Goal: Task Accomplishment & Management: Use online tool/utility

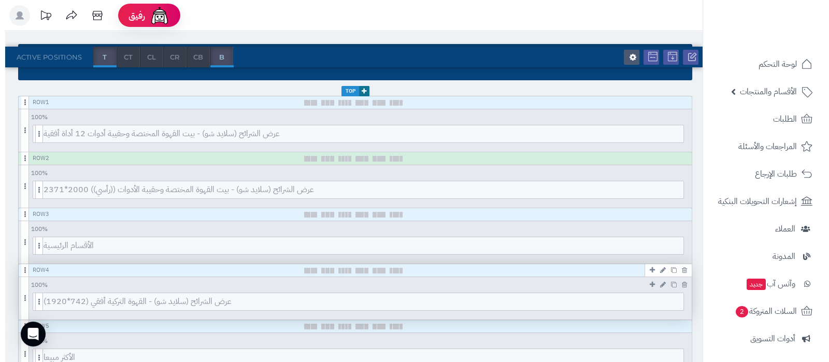
scroll to position [194, 0]
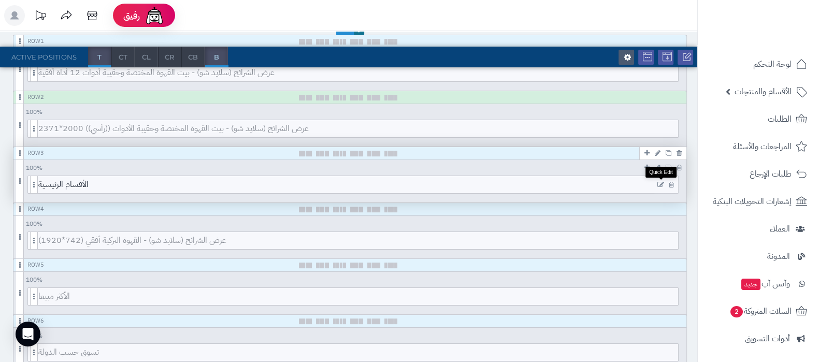
click at [662, 182] on icon at bounding box center [660, 184] width 7 height 7
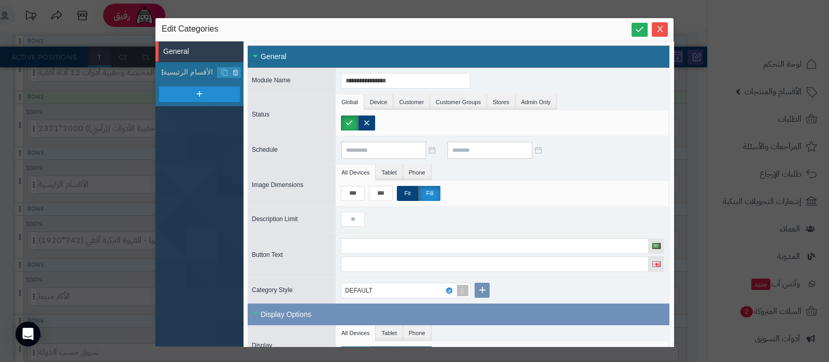
scroll to position [64, 0]
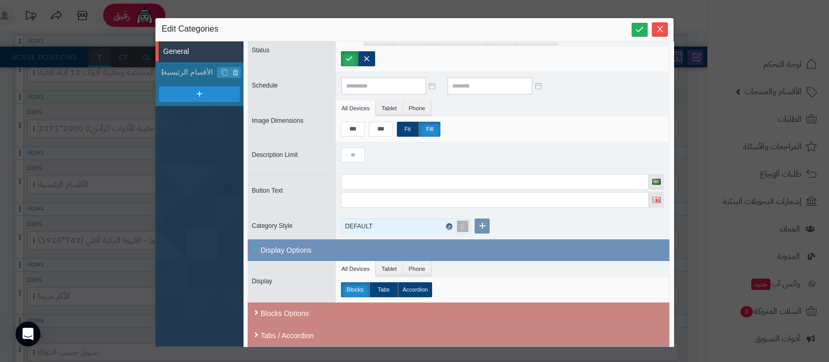
click at [448, 224] on icon at bounding box center [448, 226] width 3 height 5
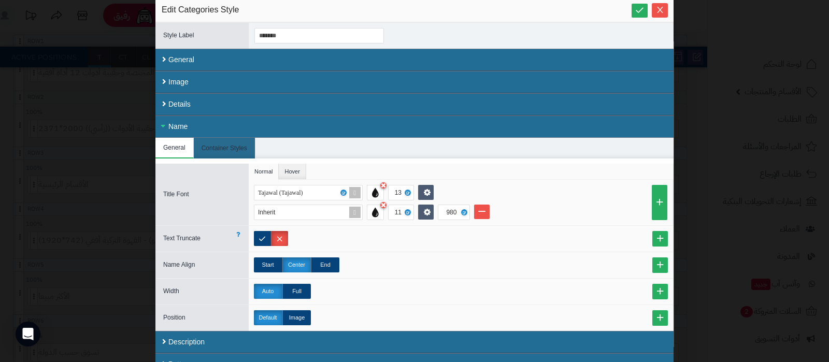
scroll to position [30, 0]
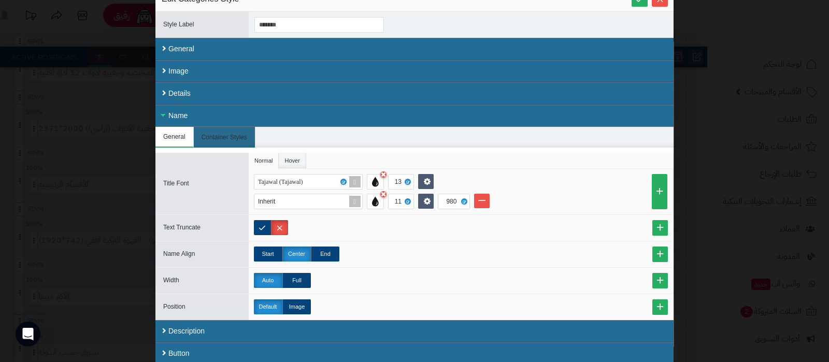
click at [299, 153] on li "Hover" at bounding box center [292, 161] width 27 height 16
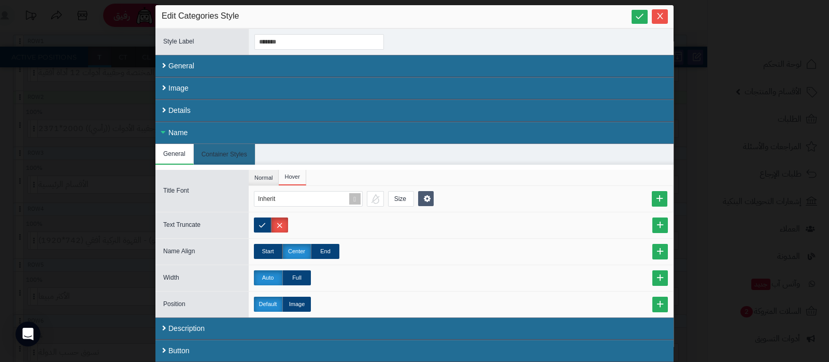
scroll to position [10, 0]
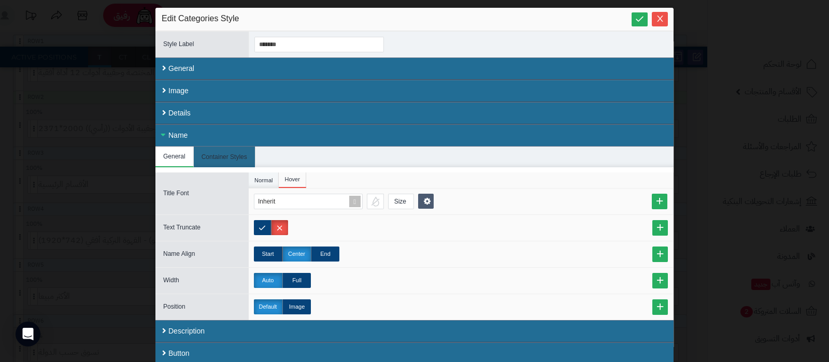
click at [261, 177] on li "Normal" at bounding box center [264, 180] width 30 height 16
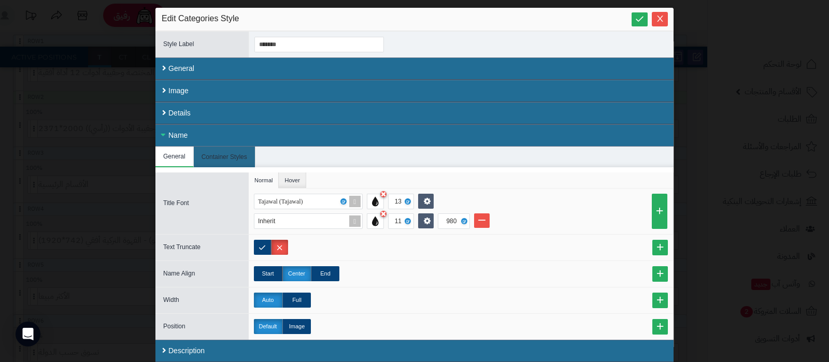
scroll to position [30, 0]
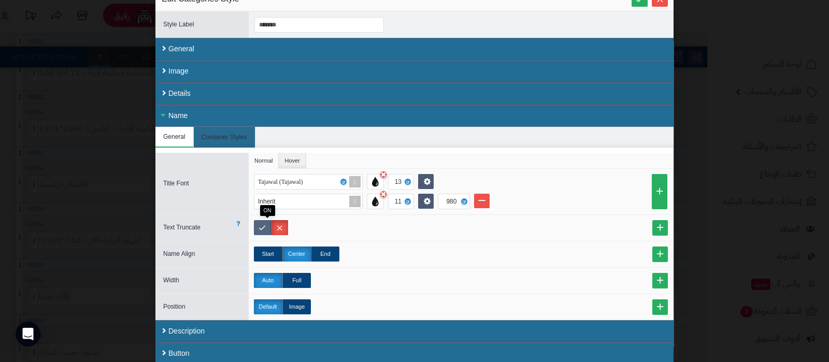
click at [267, 229] on label at bounding box center [262, 227] width 17 height 15
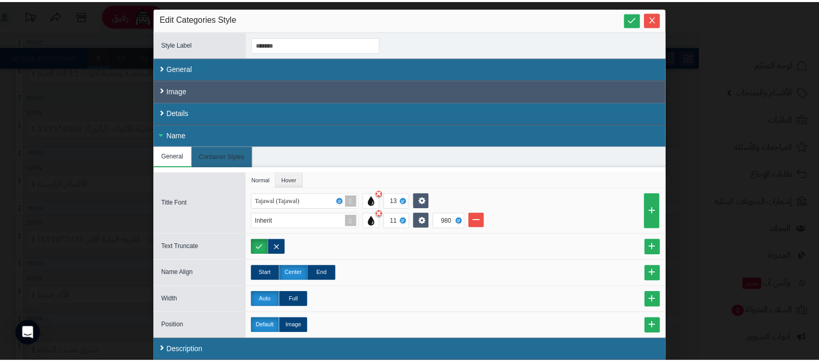
scroll to position [0, 0]
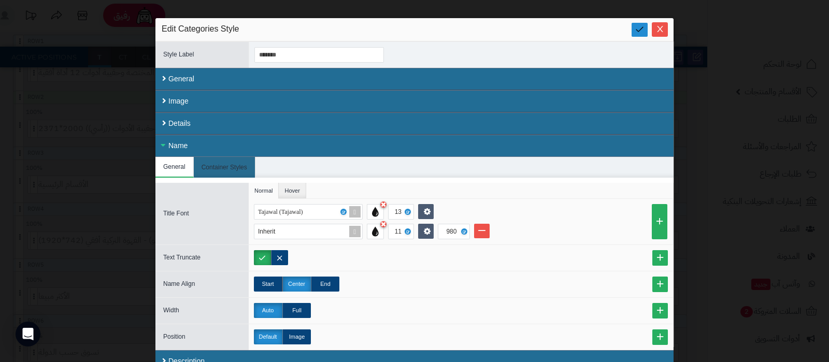
click at [644, 32] on icon at bounding box center [640, 29] width 10 height 10
click at [661, 31] on icon "Close" at bounding box center [660, 28] width 8 height 8
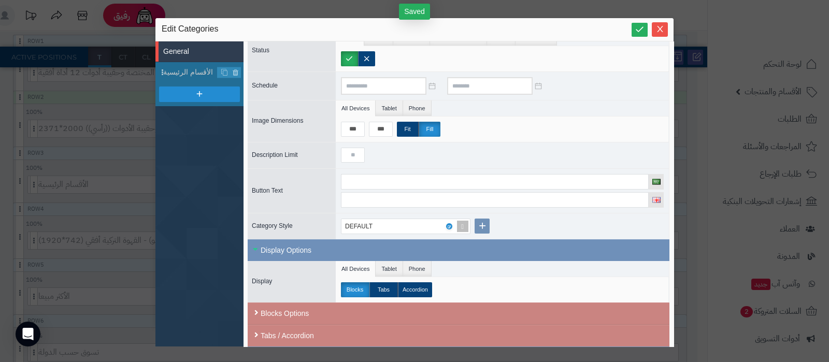
click at [640, 37] on div "Edit Categories" at bounding box center [414, 29] width 518 height 23
click at [641, 33] on icon at bounding box center [640, 29] width 10 height 10
click at [664, 28] on span "Close" at bounding box center [660, 28] width 16 height 9
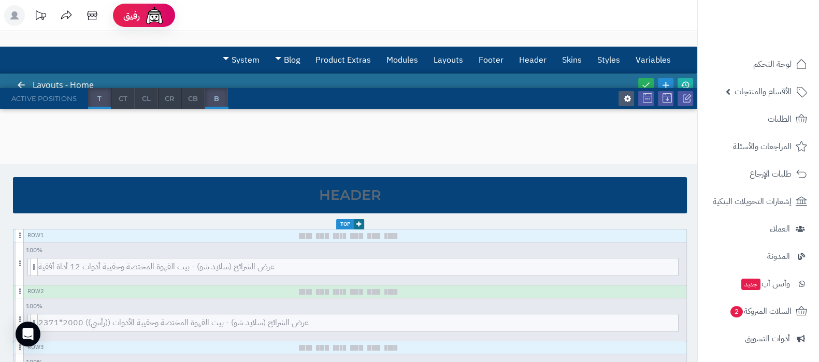
click at [646, 77] on div at bounding box center [665, 85] width 59 height 23
click at [646, 80] on icon at bounding box center [645, 84] width 9 height 9
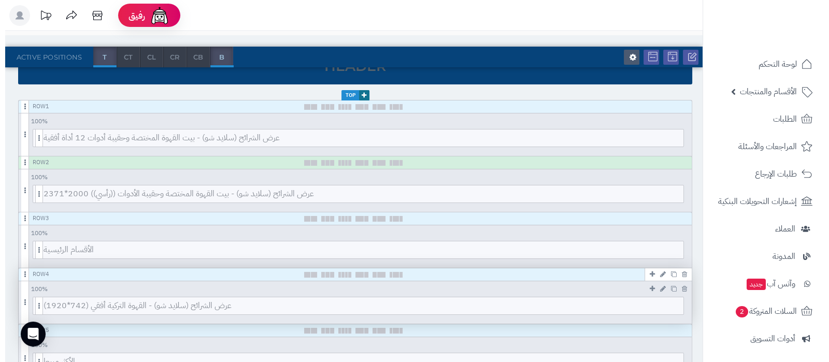
scroll to position [129, 0]
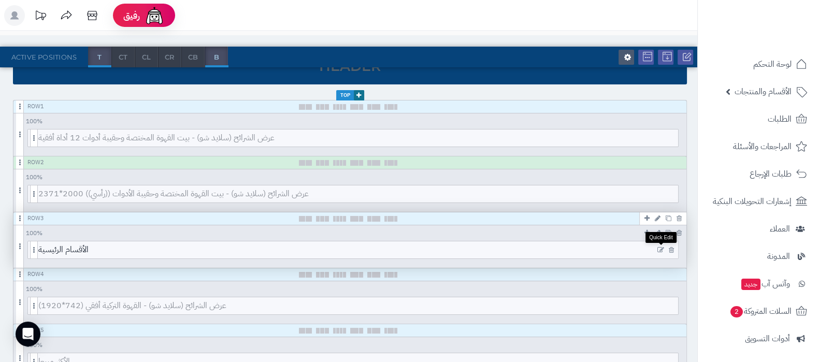
click at [661, 249] on icon at bounding box center [660, 250] width 7 height 7
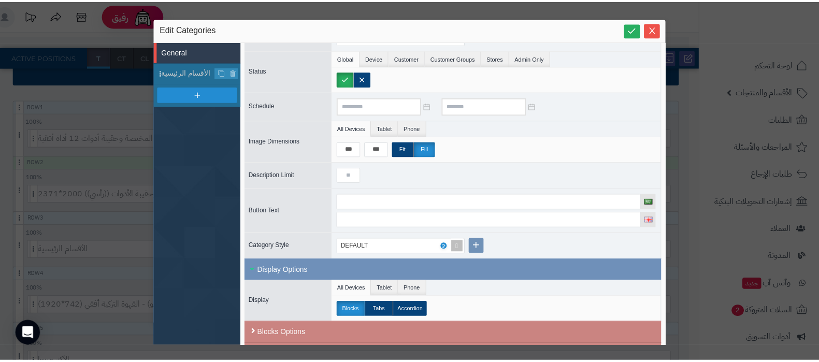
scroll to position [64, 0]
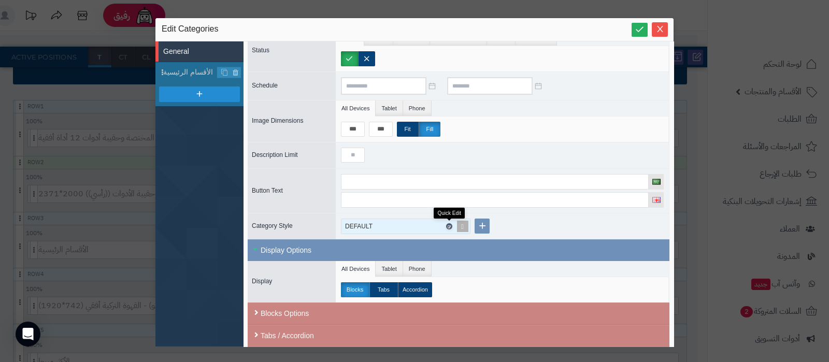
click at [447, 224] on icon at bounding box center [448, 226] width 3 height 5
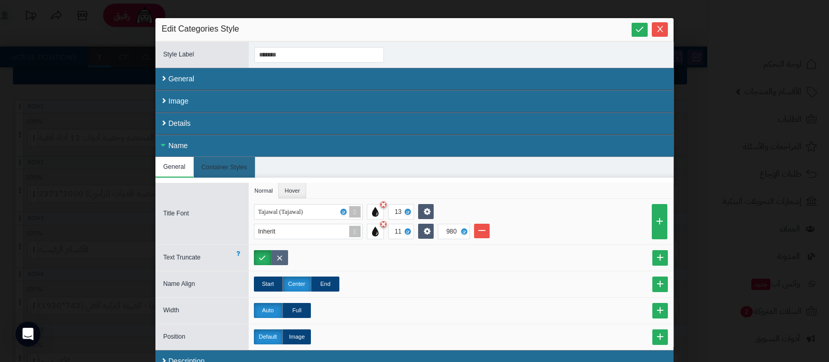
click at [284, 253] on label at bounding box center [279, 257] width 17 height 15
click at [644, 32] on icon at bounding box center [640, 29] width 10 height 10
click at [660, 30] on icon "Close" at bounding box center [660, 28] width 8 height 8
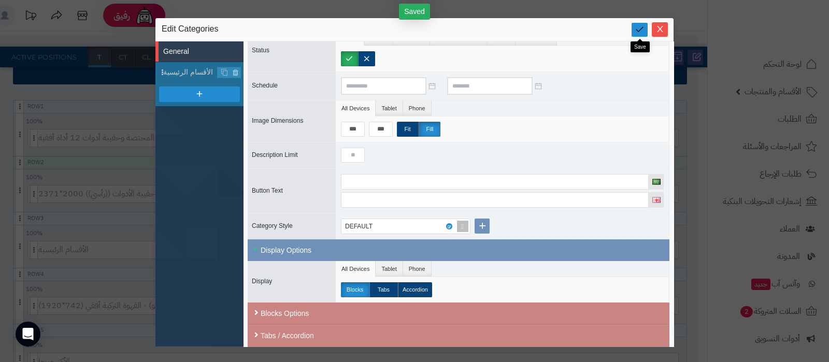
click at [643, 34] on icon at bounding box center [640, 29] width 10 height 10
click at [658, 33] on icon "Close" at bounding box center [660, 28] width 8 height 8
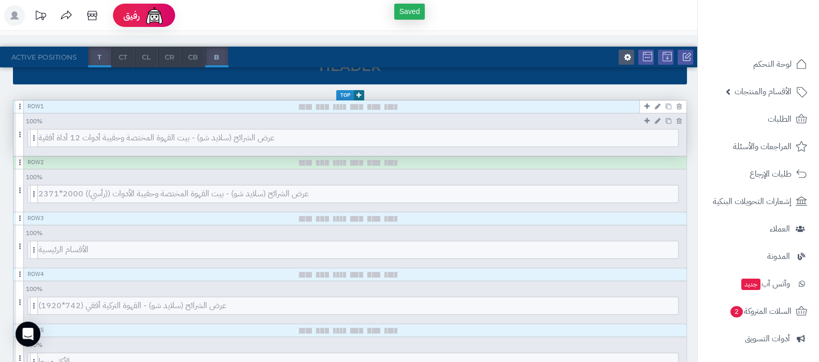
scroll to position [0, 0]
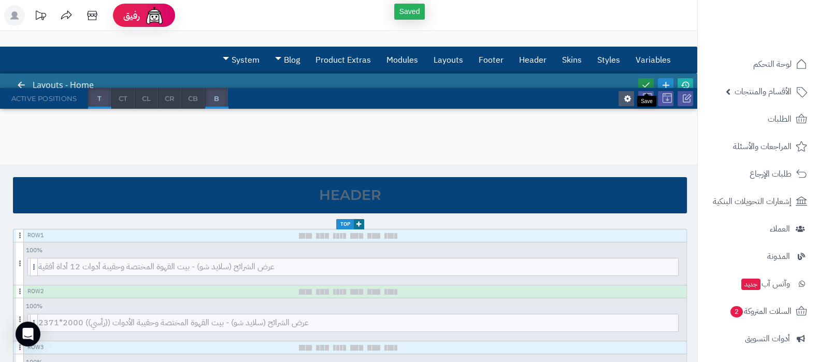
click at [649, 81] on icon at bounding box center [645, 84] width 9 height 9
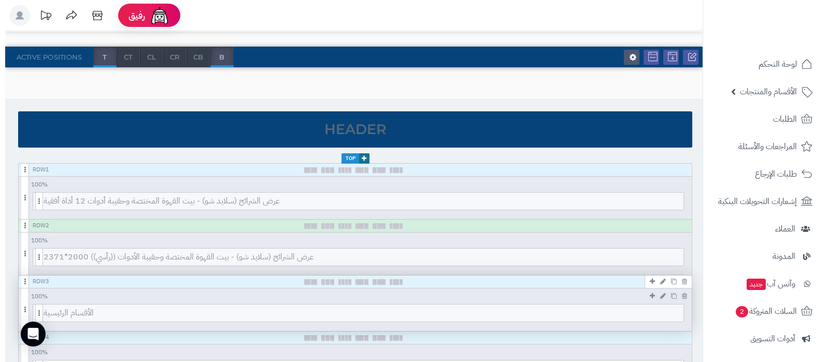
scroll to position [129, 0]
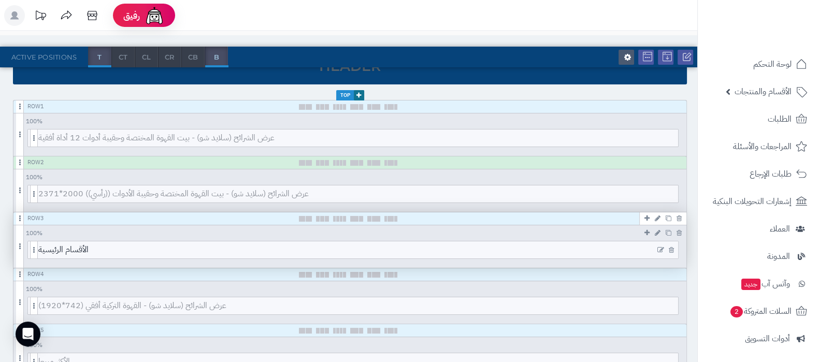
click at [659, 248] on icon at bounding box center [660, 250] width 7 height 7
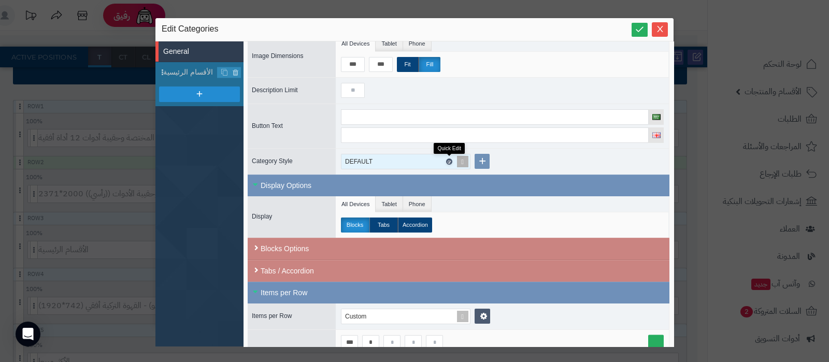
click at [450, 160] on icon at bounding box center [448, 162] width 3 height 5
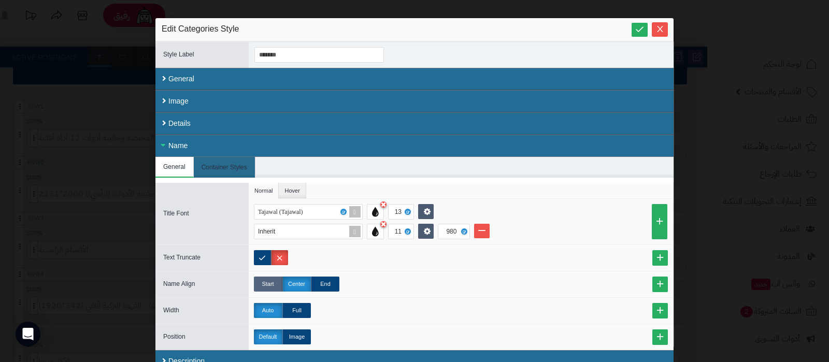
click at [270, 283] on label "Start" at bounding box center [268, 284] width 28 height 15
click at [638, 32] on link at bounding box center [639, 30] width 16 height 14
click at [661, 29] on icon "Close" at bounding box center [660, 28] width 8 height 8
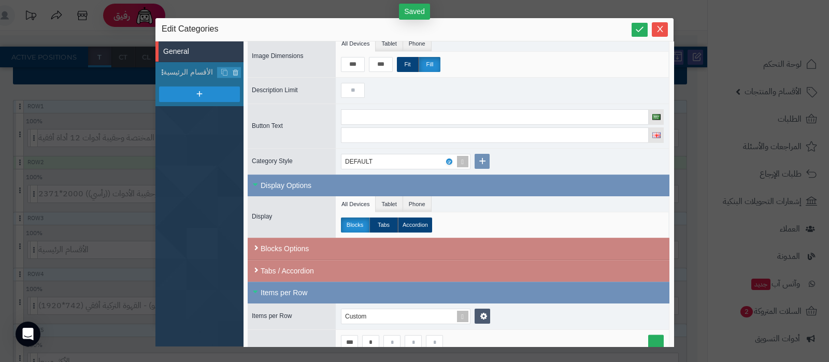
click at [638, 38] on div "Edit Categories" at bounding box center [414, 29] width 518 height 23
click at [639, 35] on link at bounding box center [639, 30] width 16 height 14
click at [661, 28] on icon "Close" at bounding box center [660, 28] width 8 height 8
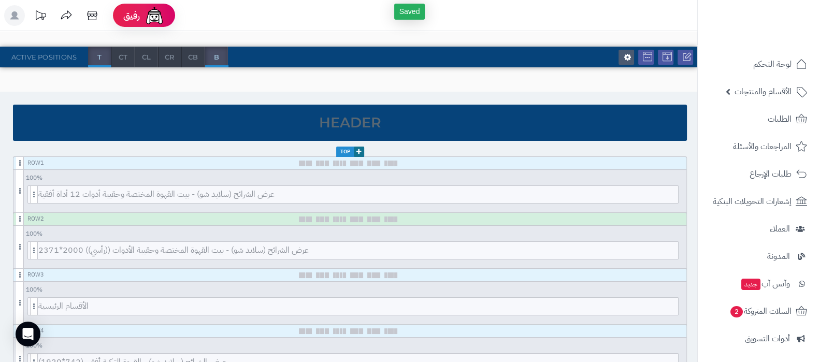
scroll to position [0, 0]
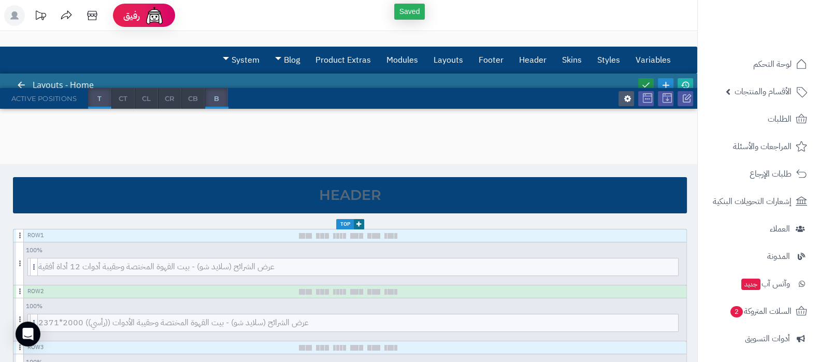
click at [644, 85] on icon at bounding box center [645, 84] width 9 height 9
click at [683, 85] on icon at bounding box center [685, 84] width 9 height 9
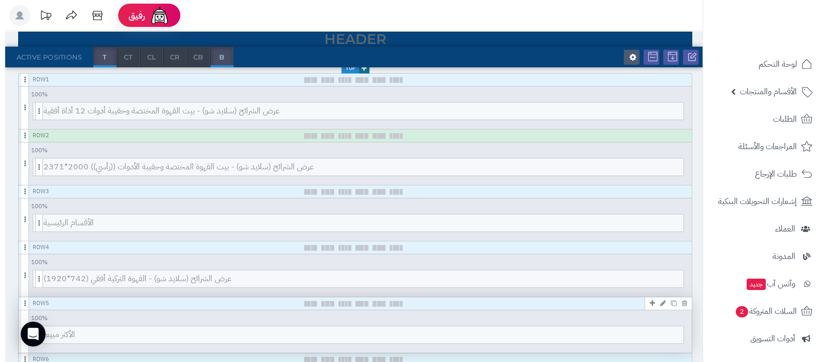
scroll to position [194, 0]
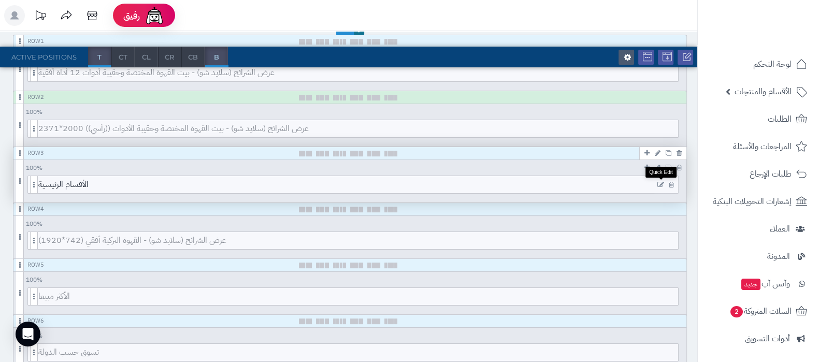
click at [660, 184] on icon at bounding box center [660, 184] width 7 height 7
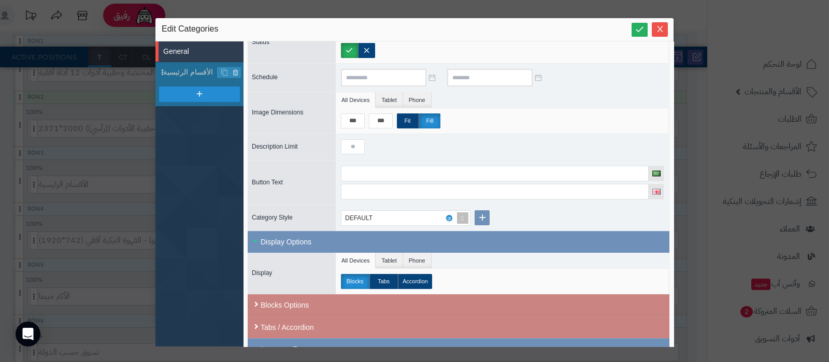
scroll to position [129, 0]
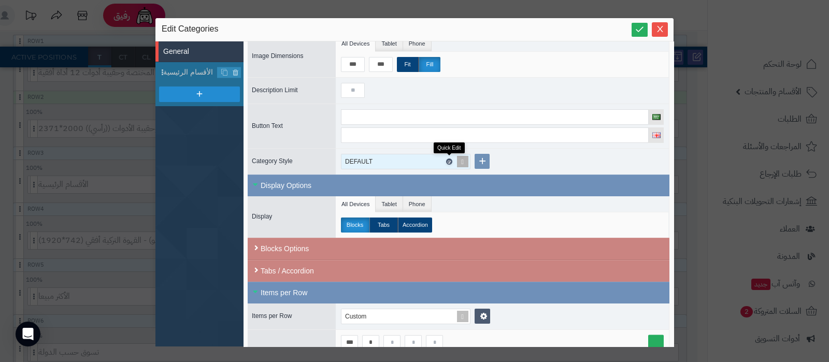
click at [448, 160] on icon at bounding box center [448, 162] width 3 height 5
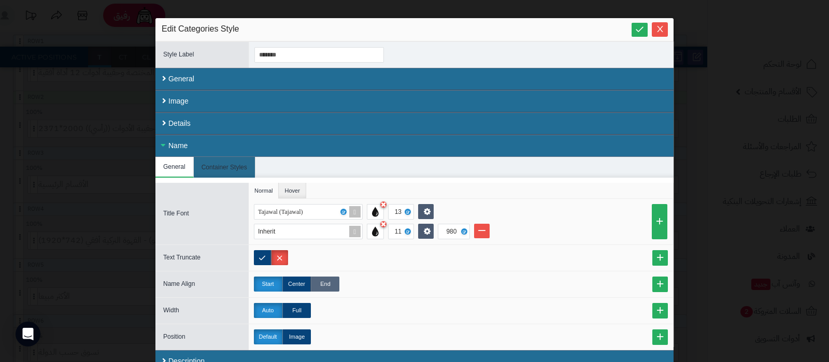
click at [336, 278] on label "End" at bounding box center [325, 284] width 28 height 15
click at [644, 31] on icon at bounding box center [640, 29] width 10 height 10
click at [663, 30] on icon "Close" at bounding box center [660, 29] width 6 height 6
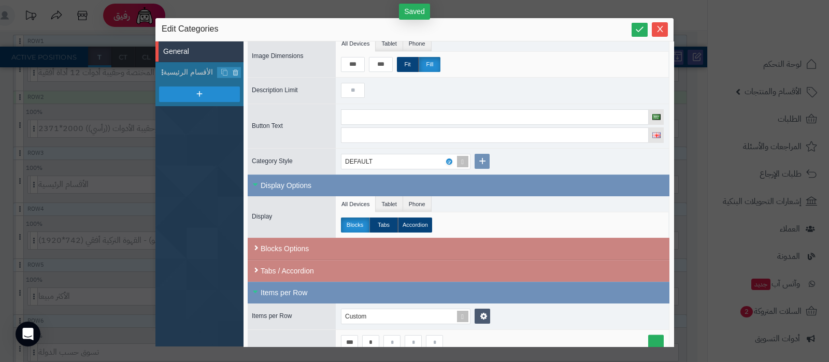
scroll to position [0, 0]
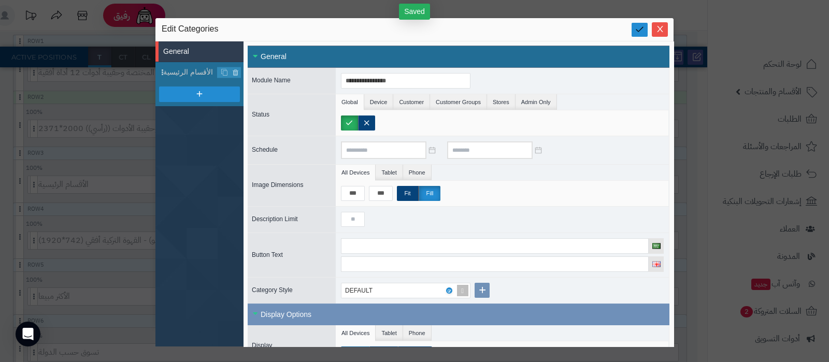
click at [635, 31] on icon at bounding box center [640, 29] width 10 height 10
click at [656, 31] on icon "Close" at bounding box center [660, 28] width 8 height 8
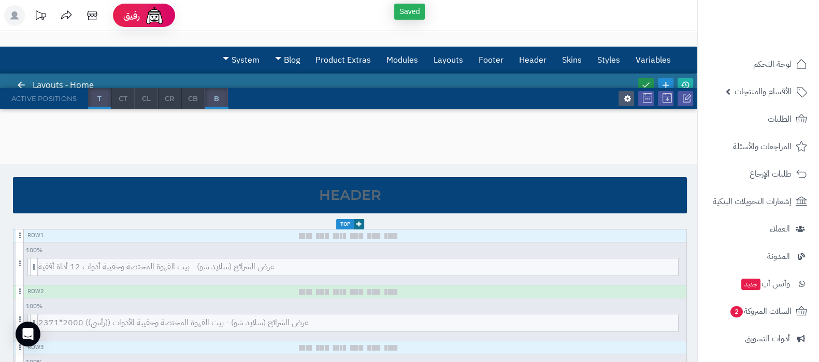
click at [645, 82] on icon at bounding box center [645, 84] width 9 height 9
click at [685, 83] on icon at bounding box center [685, 84] width 9 height 9
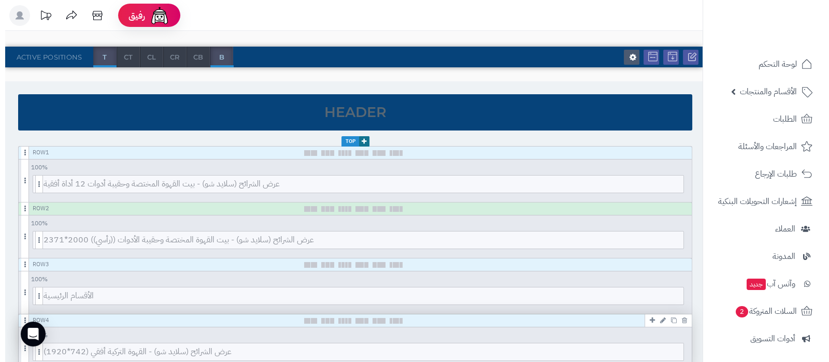
scroll to position [129, 0]
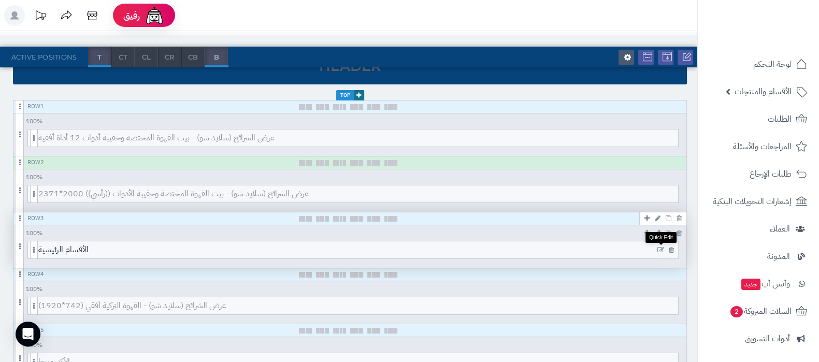
click at [659, 247] on icon at bounding box center [660, 250] width 7 height 7
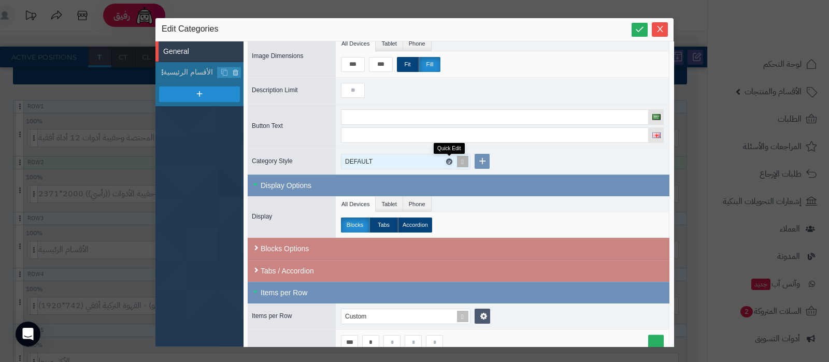
click at [450, 160] on icon at bounding box center [448, 162] width 3 height 5
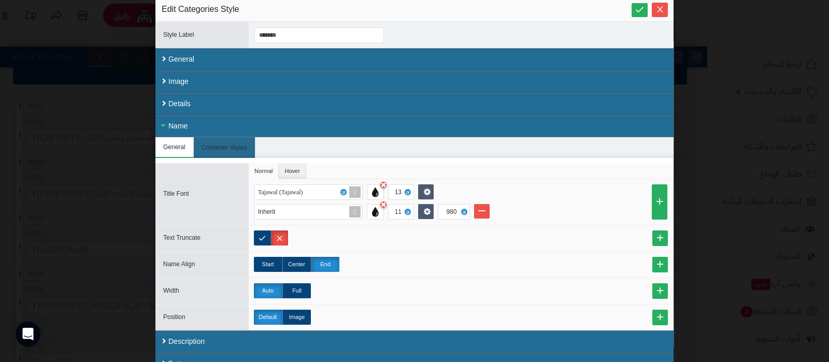
scroll to position [30, 0]
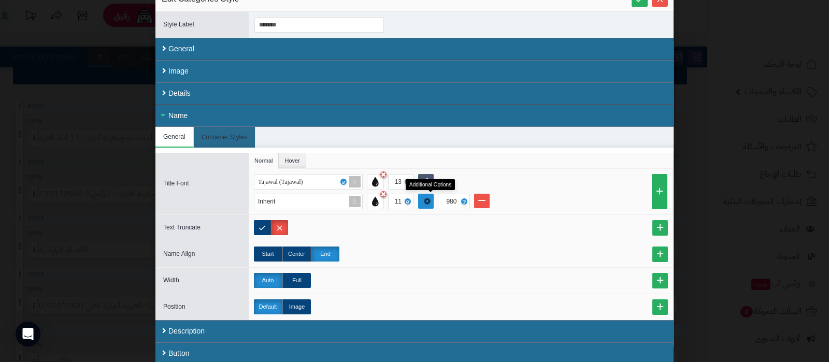
click at [431, 202] on icon at bounding box center [427, 201] width 7 height 8
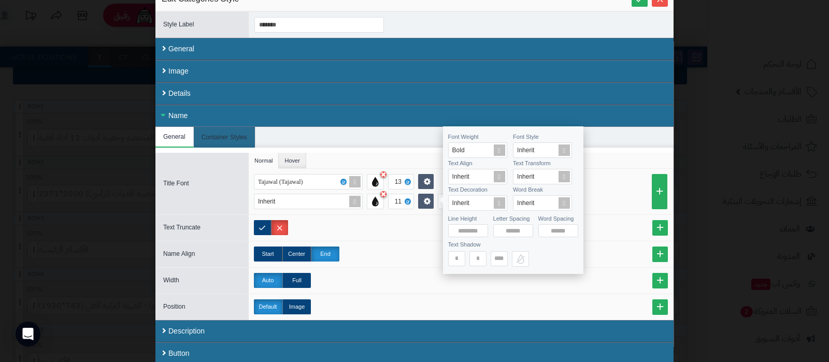
click at [630, 198] on li "Inherit 11 980" at bounding box center [463, 202] width 419 height 16
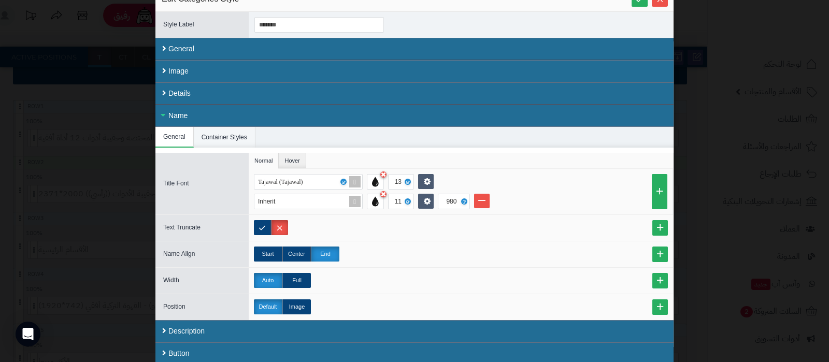
click at [238, 134] on li "Container Styles" at bounding box center [225, 137] width 62 height 21
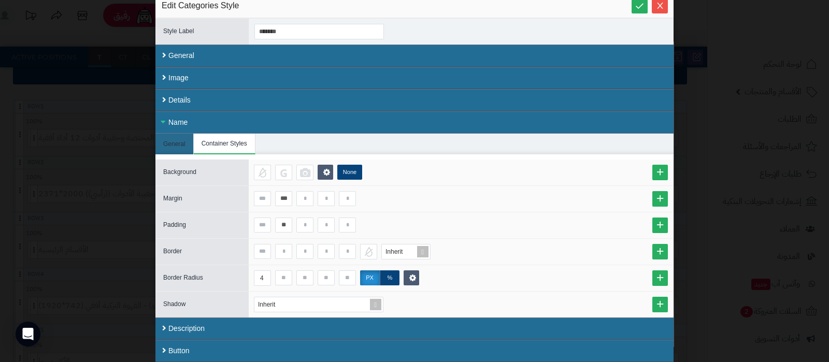
scroll to position [21, 0]
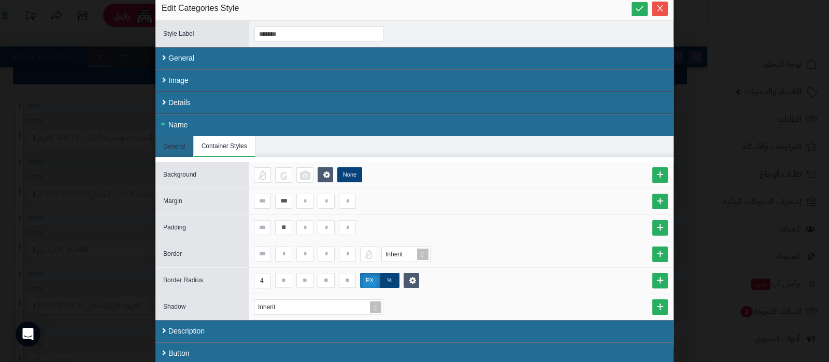
click at [206, 125] on div "Name" at bounding box center [414, 125] width 518 height 22
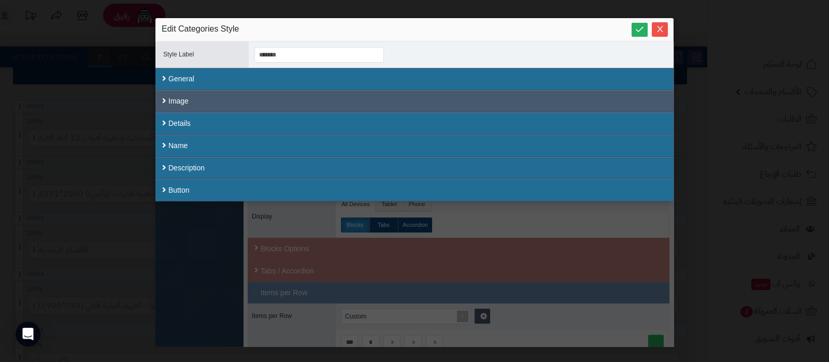
scroll to position [0, 0]
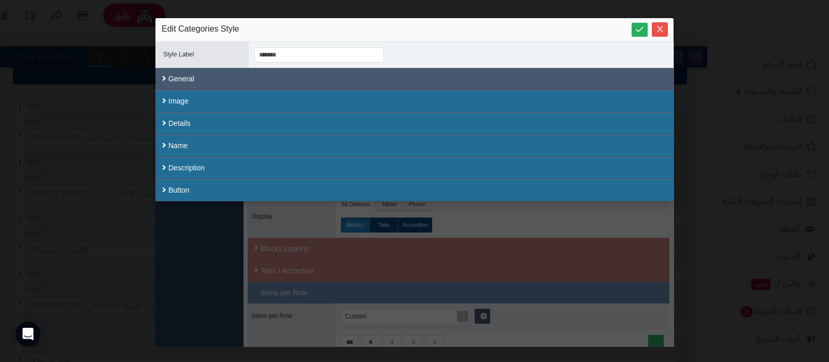
click at [210, 78] on div "General" at bounding box center [414, 79] width 518 height 22
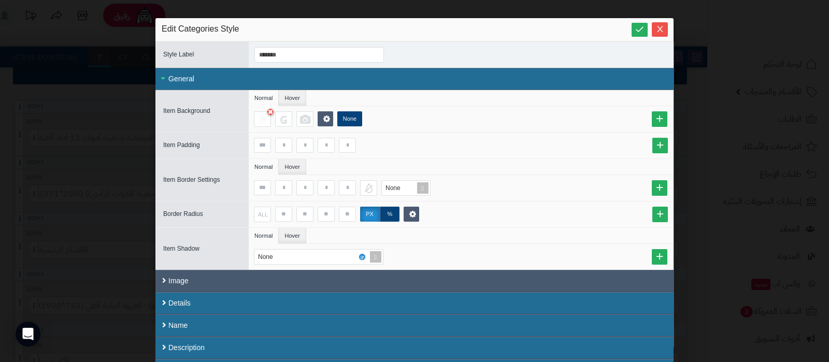
click at [269, 281] on div "Image" at bounding box center [414, 281] width 518 height 22
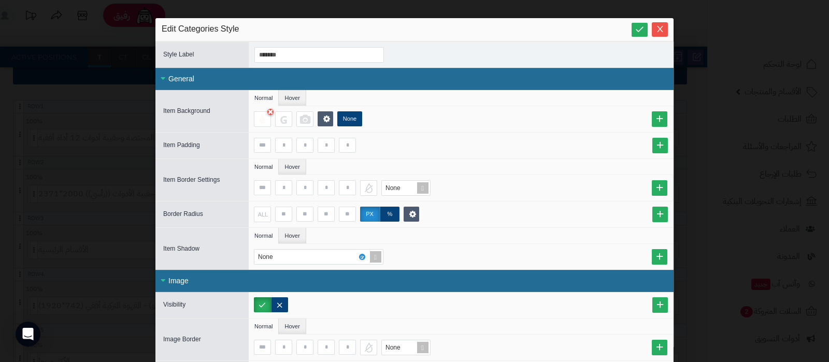
scroll to position [129, 0]
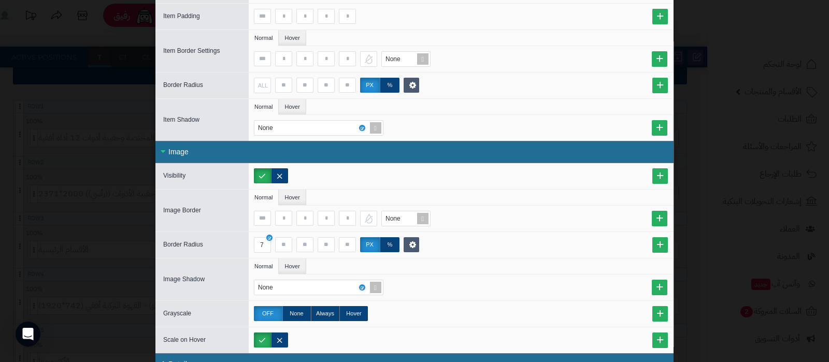
click at [210, 148] on div "Image" at bounding box center [414, 152] width 518 height 22
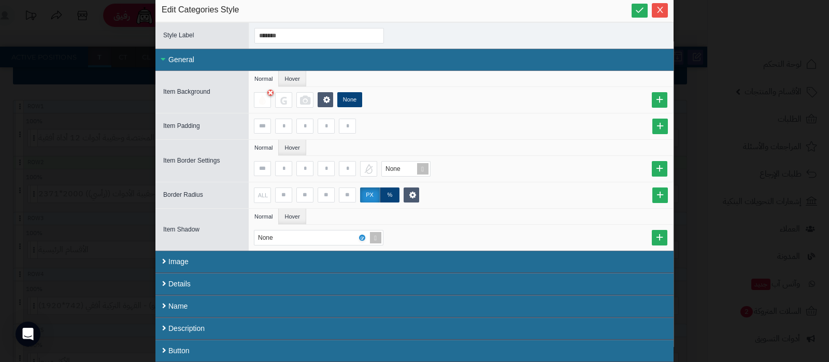
scroll to position [16, 0]
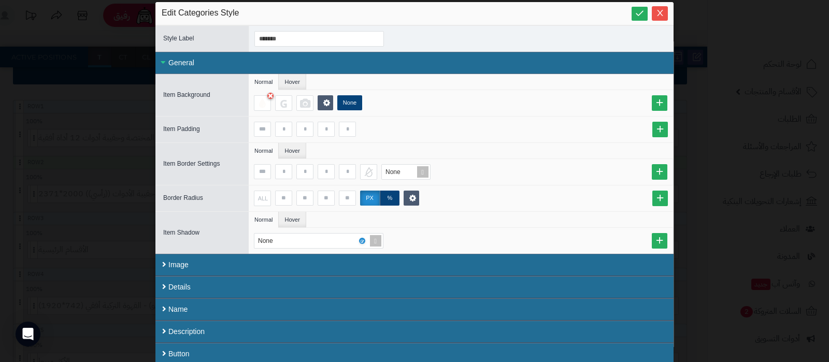
click at [218, 63] on div "General" at bounding box center [414, 63] width 518 height 22
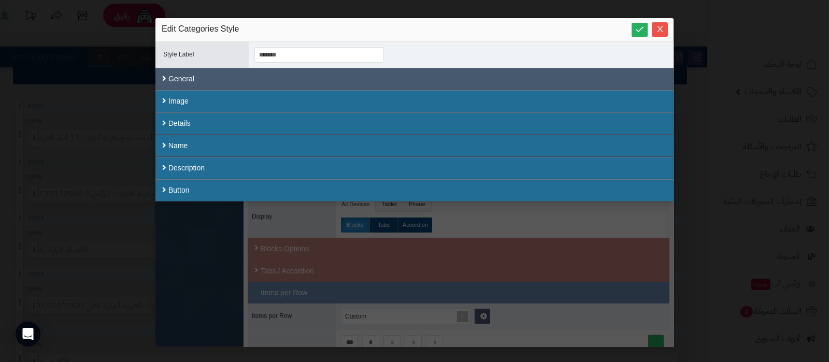
scroll to position [0, 0]
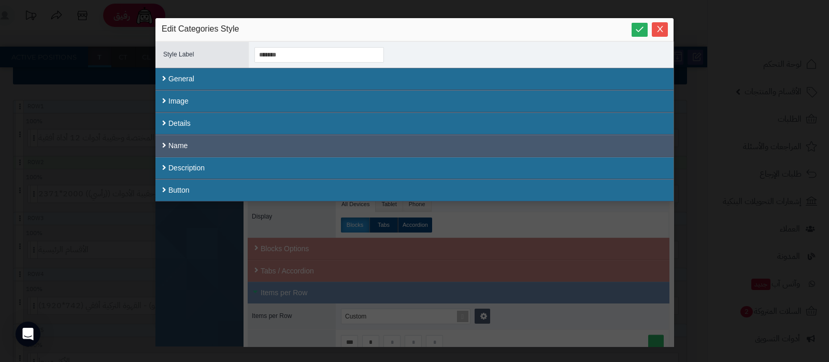
click at [204, 149] on div "Name" at bounding box center [414, 146] width 518 height 22
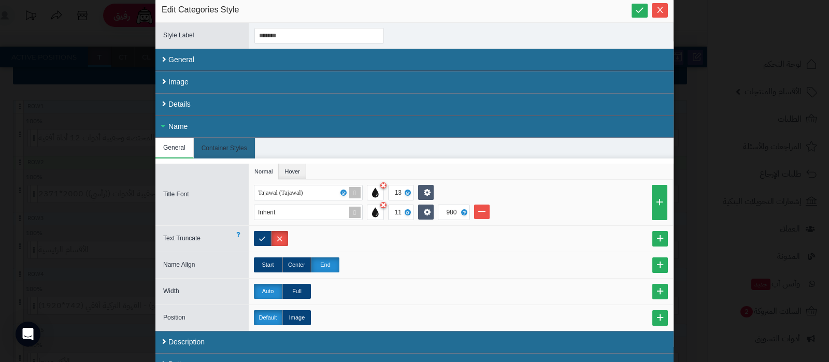
scroll to position [30, 0]
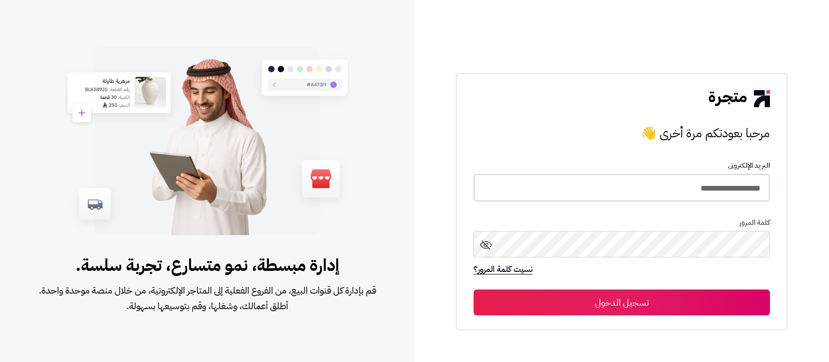
click at [627, 200] on input "**********" at bounding box center [621, 187] width 296 height 27
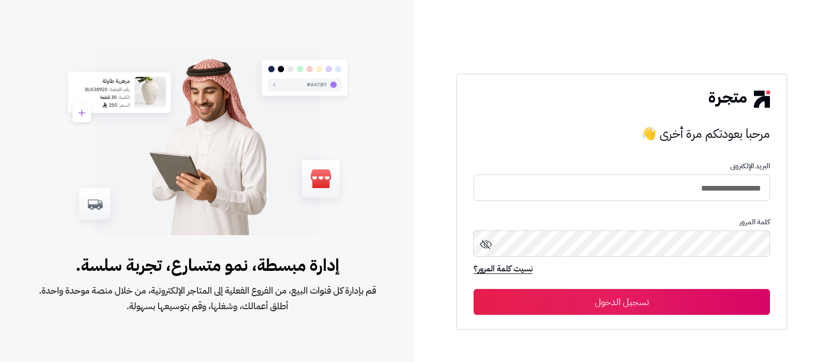
type input "**********"
click at [473, 289] on button "تسجيل الدخول" at bounding box center [621, 302] width 296 height 26
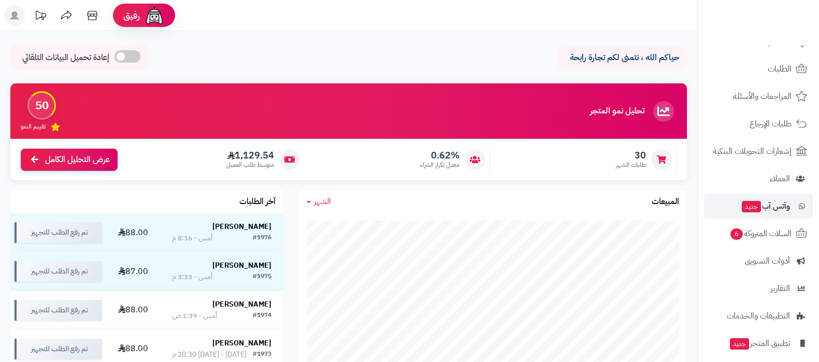
scroll to position [111, 0]
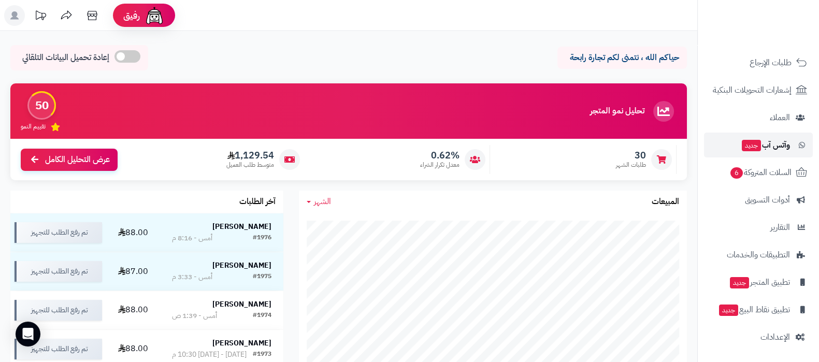
click at [754, 143] on span "جديد" at bounding box center [751, 145] width 19 height 11
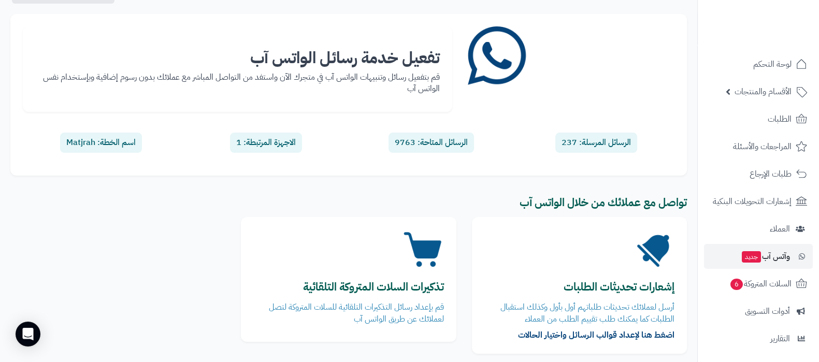
scroll to position [138, 0]
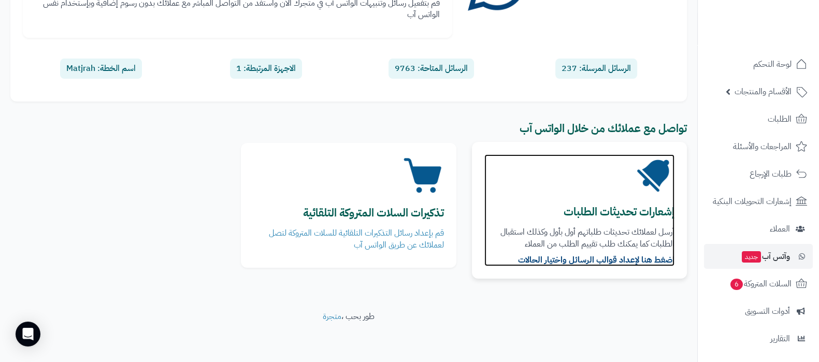
click at [624, 209] on b "إشعارات تحديثات الطلبات" at bounding box center [619, 212] width 111 height 17
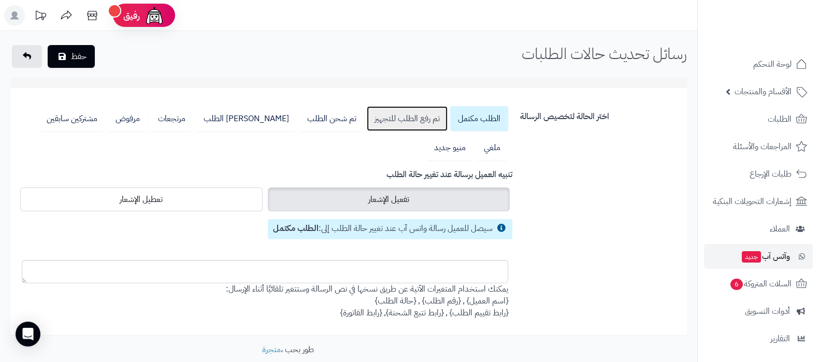
click at [408, 119] on link "تم رفع الطلب للتجهيز" at bounding box center [407, 118] width 81 height 25
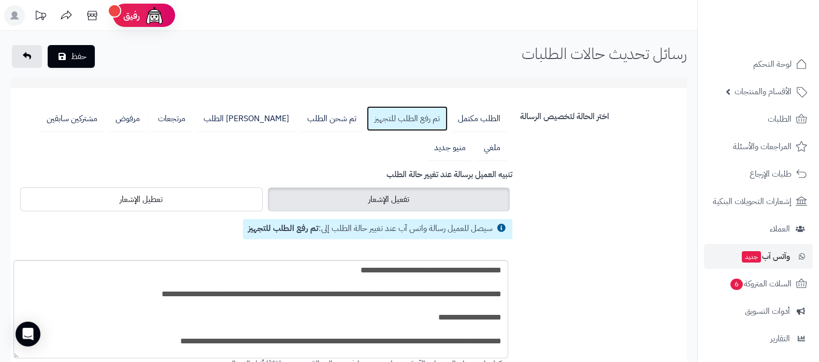
drag, startPoint x: 23, startPoint y: 281, endPoint x: 54, endPoint y: 341, distance: 67.9
click at [15, 358] on textarea "**********" at bounding box center [260, 309] width 495 height 98
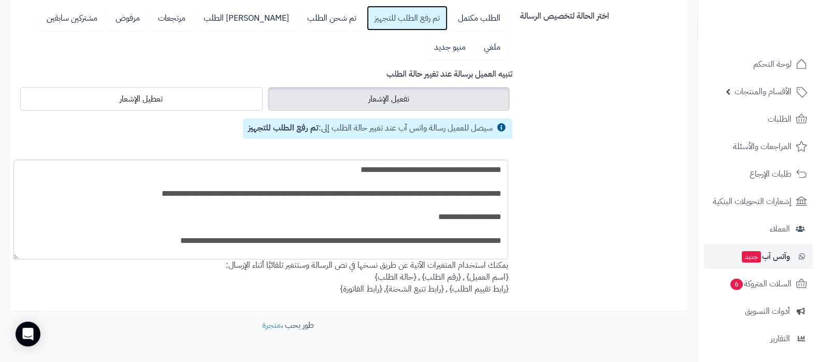
scroll to position [129, 0]
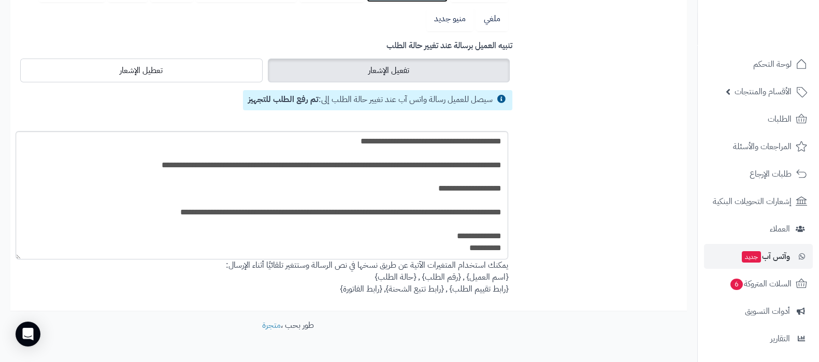
drag, startPoint x: 17, startPoint y: 227, endPoint x: 18, endPoint y: 256, distance: 28.5
click at [18, 256] on textarea "**********" at bounding box center [262, 195] width 493 height 128
drag, startPoint x: 440, startPoint y: 248, endPoint x: 500, endPoint y: 136, distance: 127.2
click at [500, 136] on textarea "**********" at bounding box center [261, 195] width 493 height 128
paste textarea "**********"
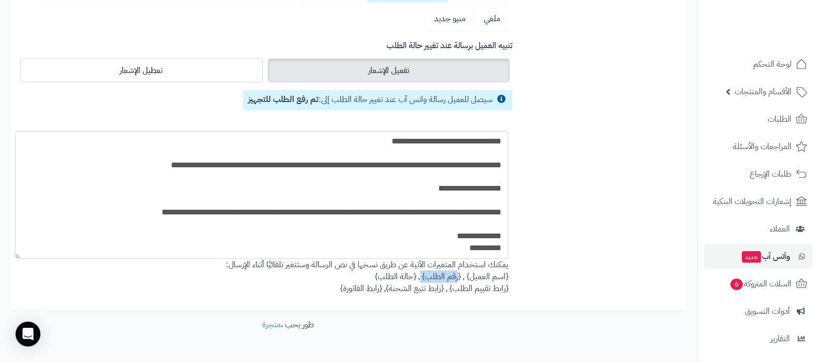
drag, startPoint x: 459, startPoint y: 275, endPoint x: 422, endPoint y: 274, distance: 37.8
click at [422, 274] on div "**********" at bounding box center [265, 212] width 486 height 163
copy div "{رقم الطلب}"
drag, startPoint x: 386, startPoint y: 145, endPoint x: 399, endPoint y: 144, distance: 13.0
click at [399, 144] on textarea "**********" at bounding box center [261, 195] width 493 height 128
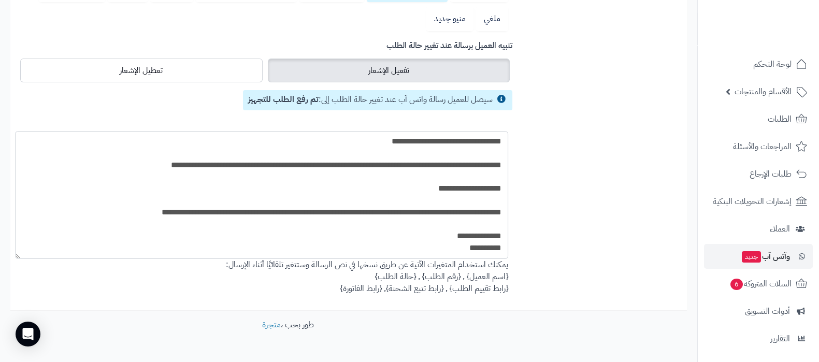
paste textarea "*******"
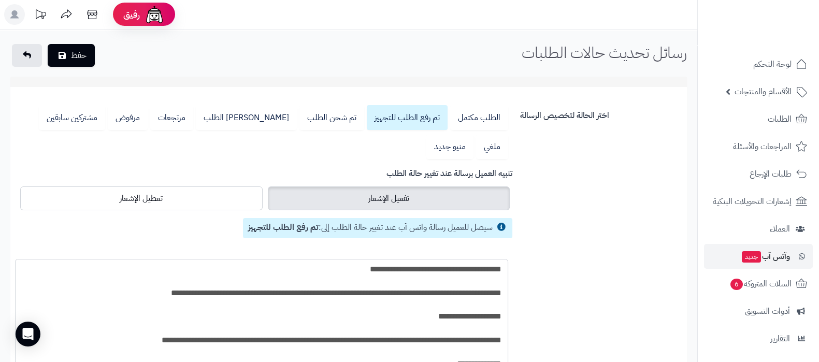
scroll to position [0, 0]
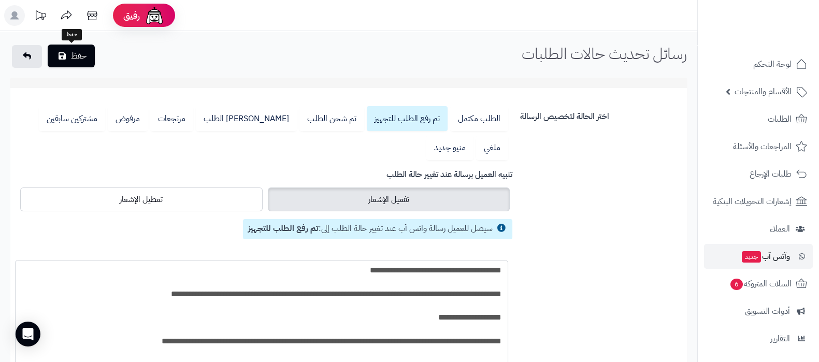
type textarea "**********"
click at [81, 60] on button "حفظ" at bounding box center [71, 56] width 47 height 23
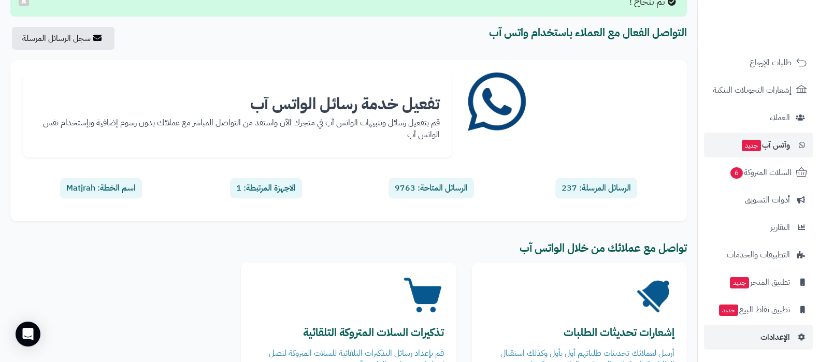
scroll to position [64, 0]
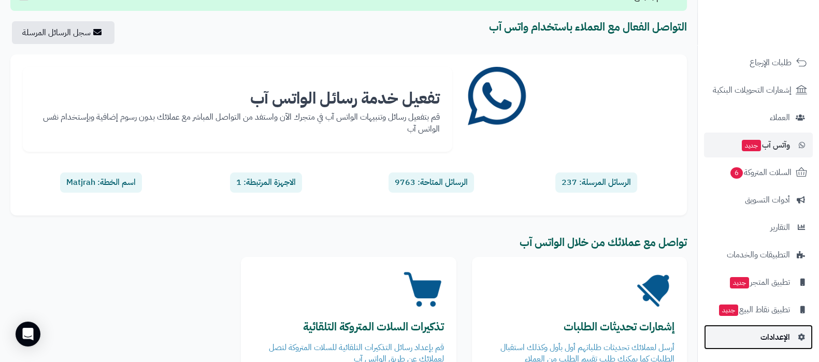
click at [769, 337] on span "الإعدادات" at bounding box center [775, 337] width 30 height 15
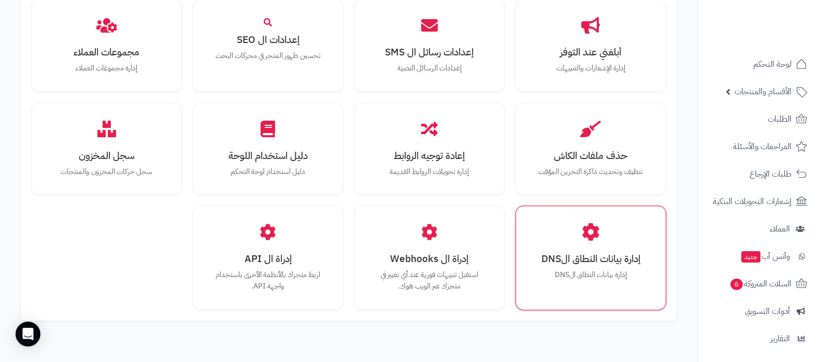
scroll to position [958, 0]
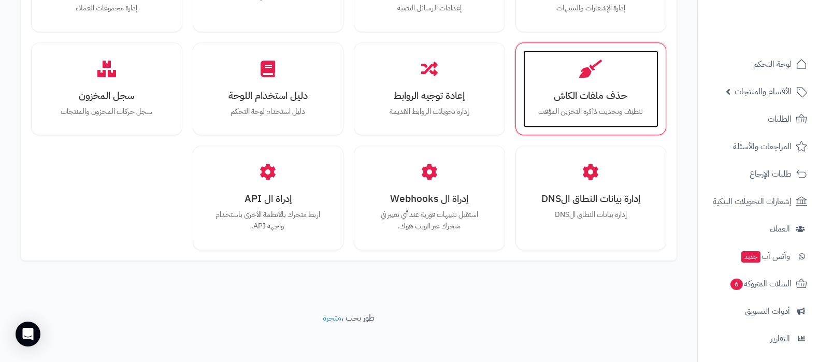
click at [583, 76] on div "حذف ملفات الكاش تنظيف وتحديث ذاكرة التخزين المؤقت" at bounding box center [591, 89] width 136 height 78
